Goal: Task Accomplishment & Management: Complete application form

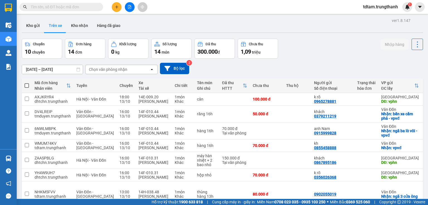
click at [117, 8] on icon "plus" at bounding box center [117, 7] width 4 height 4
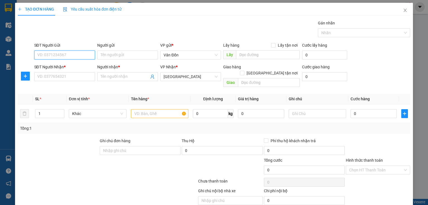
click at [71, 53] on input "SĐT Người Gửi" at bounding box center [64, 55] width 61 height 9
click at [59, 55] on input "0912692" at bounding box center [64, 55] width 61 height 9
type input "0912692619"
click at [43, 158] on div at bounding box center [74, 167] width 115 height 19
drag, startPoint x: 271, startPoint y: 42, endPoint x: 264, endPoint y: 45, distance: 8.0
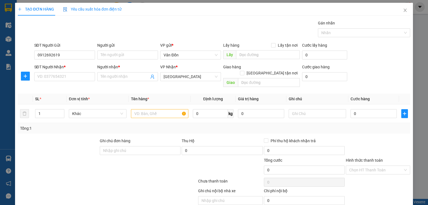
click at [271, 43] on div "Transit Pickup Surcharge Ids Transit Deliver Surcharge Ids Transit Deliver Surc…" at bounding box center [214, 119] width 392 height 198
drag, startPoint x: 275, startPoint y: 44, endPoint x: 271, endPoint y: 44, distance: 3.6
click at [275, 44] on span "Lấy tận nơi" at bounding box center [287, 45] width 24 height 6
click at [275, 44] on input "Lấy tận nơi" at bounding box center [273, 45] width 4 height 4
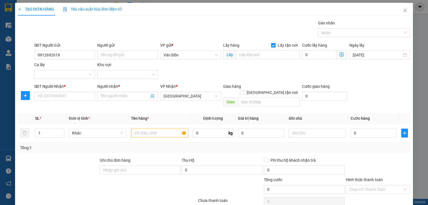
drag, startPoint x: 271, startPoint y: 44, endPoint x: 265, endPoint y: 47, distance: 7.3
click at [271, 45] on input "Lấy tận nơi" at bounding box center [273, 45] width 4 height 4
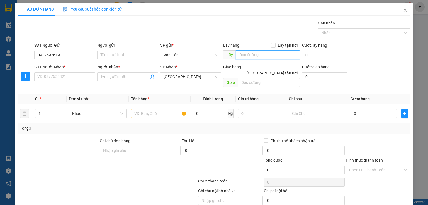
click at [250, 55] on input "text" at bounding box center [268, 54] width 64 height 9
drag, startPoint x: 273, startPoint y: 45, endPoint x: 261, endPoint y: 54, distance: 14.6
click at [272, 45] on input "Lấy tận nơi" at bounding box center [273, 45] width 4 height 4
checkbox input "true"
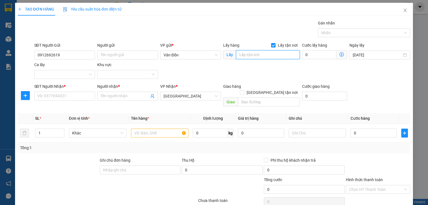
click at [261, 55] on input "text" at bounding box center [268, 54] width 64 height 9
type input "chợ cr vđ- vpvđ"
drag, startPoint x: 61, startPoint y: 55, endPoint x: 39, endPoint y: 55, distance: 22.3
click at [39, 55] on input "0912692619" at bounding box center [64, 55] width 61 height 9
click at [68, 55] on input "0912692619" at bounding box center [64, 55] width 61 height 9
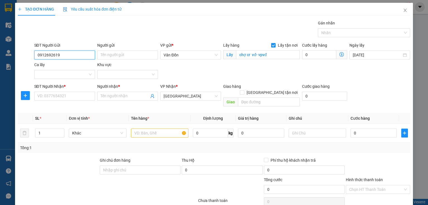
drag, startPoint x: 64, startPoint y: 53, endPoint x: 55, endPoint y: 58, distance: 10.5
click at [33, 53] on div "SĐT Người Gửi 0912692619 0912692619" at bounding box center [64, 51] width 63 height 19
paste input "0912692619"
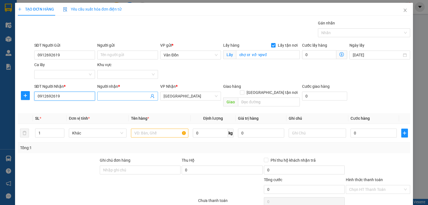
type input "0912692619"
click at [117, 96] on input "Người nhận *" at bounding box center [125, 96] width 48 height 6
type input "c"
click at [150, 130] on input "text" at bounding box center [159, 133] width 57 height 9
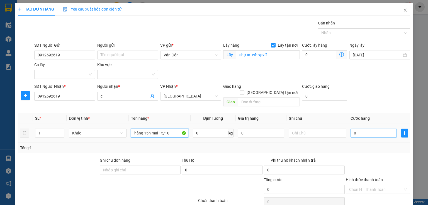
type input "hàng 15h mai 15/10"
click at [356, 129] on input "0" at bounding box center [373, 133] width 46 height 9
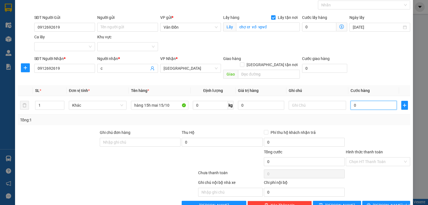
scroll to position [37, 0]
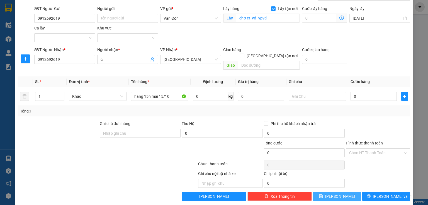
click at [332, 192] on button "[PERSON_NAME]" at bounding box center [337, 196] width 48 height 9
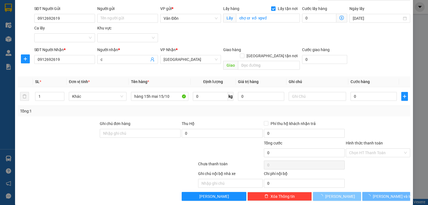
checkbox input "false"
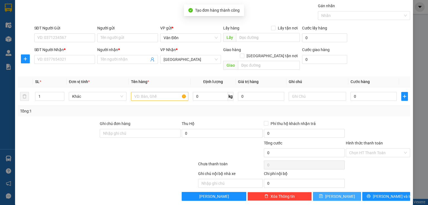
scroll to position [0, 0]
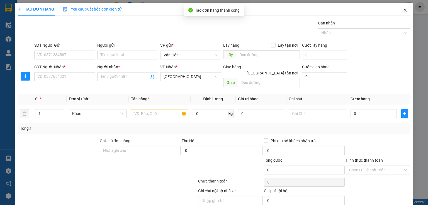
click at [403, 12] on icon "close" at bounding box center [405, 10] width 4 height 4
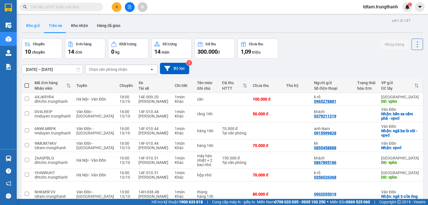
click at [28, 24] on button "Kho gửi" at bounding box center [33, 25] width 23 height 13
